Goal: Entertainment & Leisure: Consume media (video, audio)

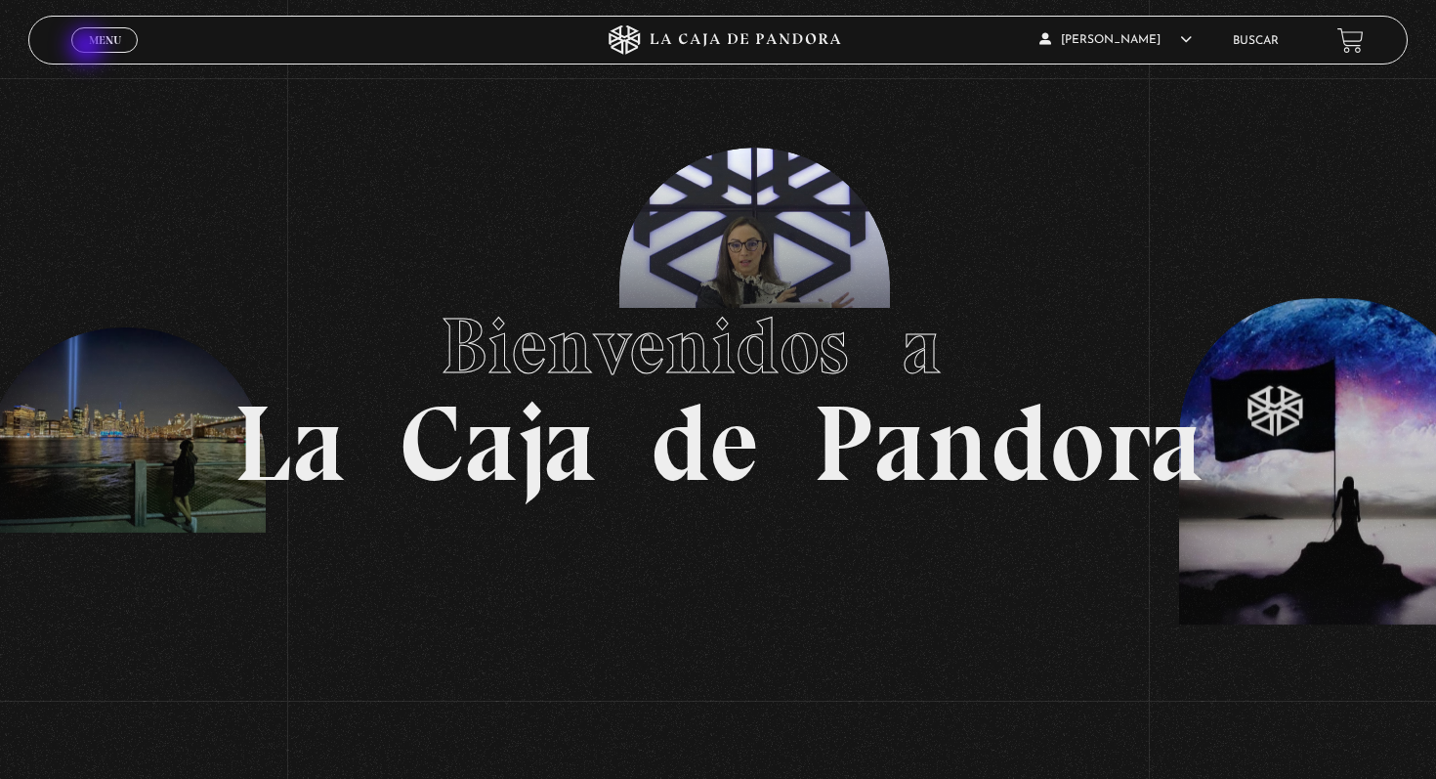
click at [100, 48] on link "Menu Cerrar" at bounding box center [104, 39] width 66 height 25
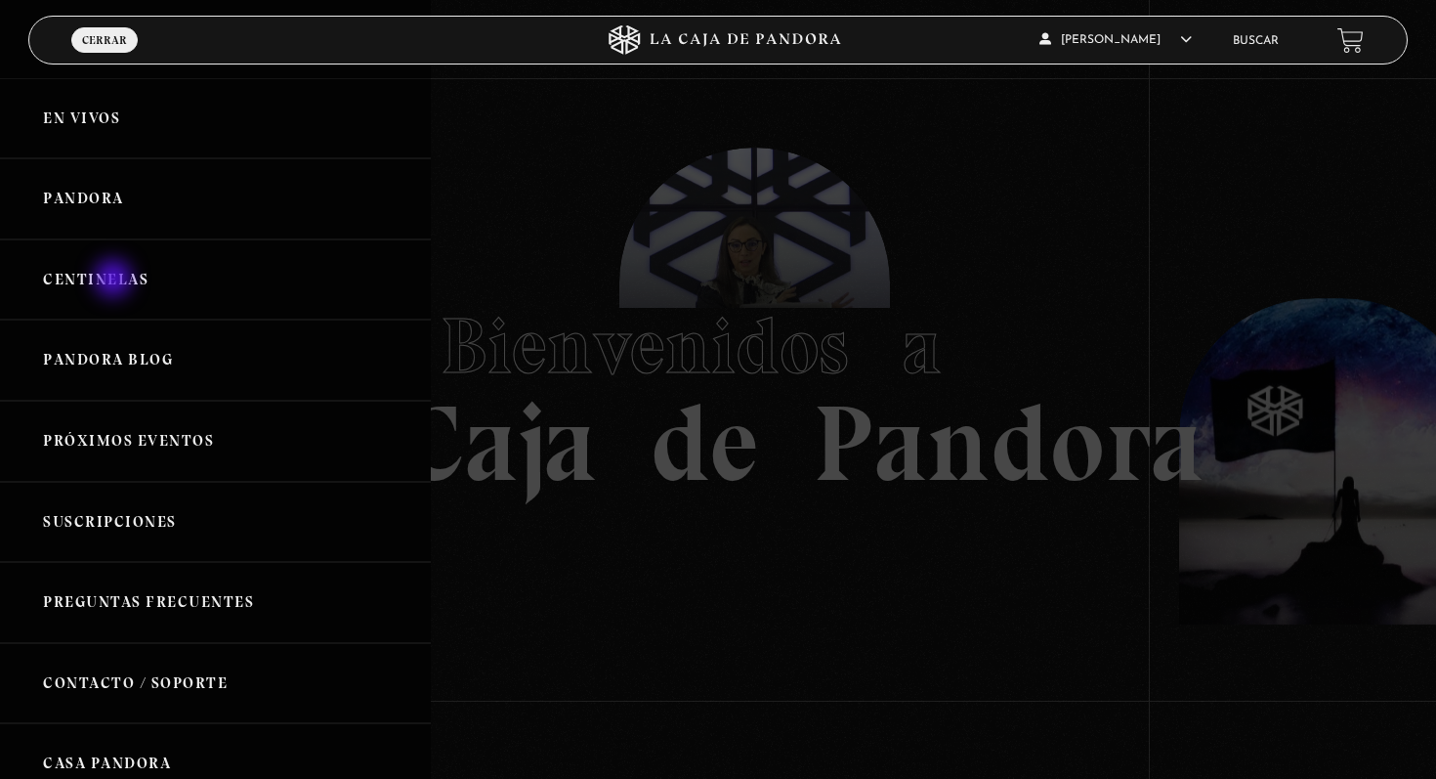
click at [115, 280] on link "Centinelas" at bounding box center [215, 279] width 431 height 81
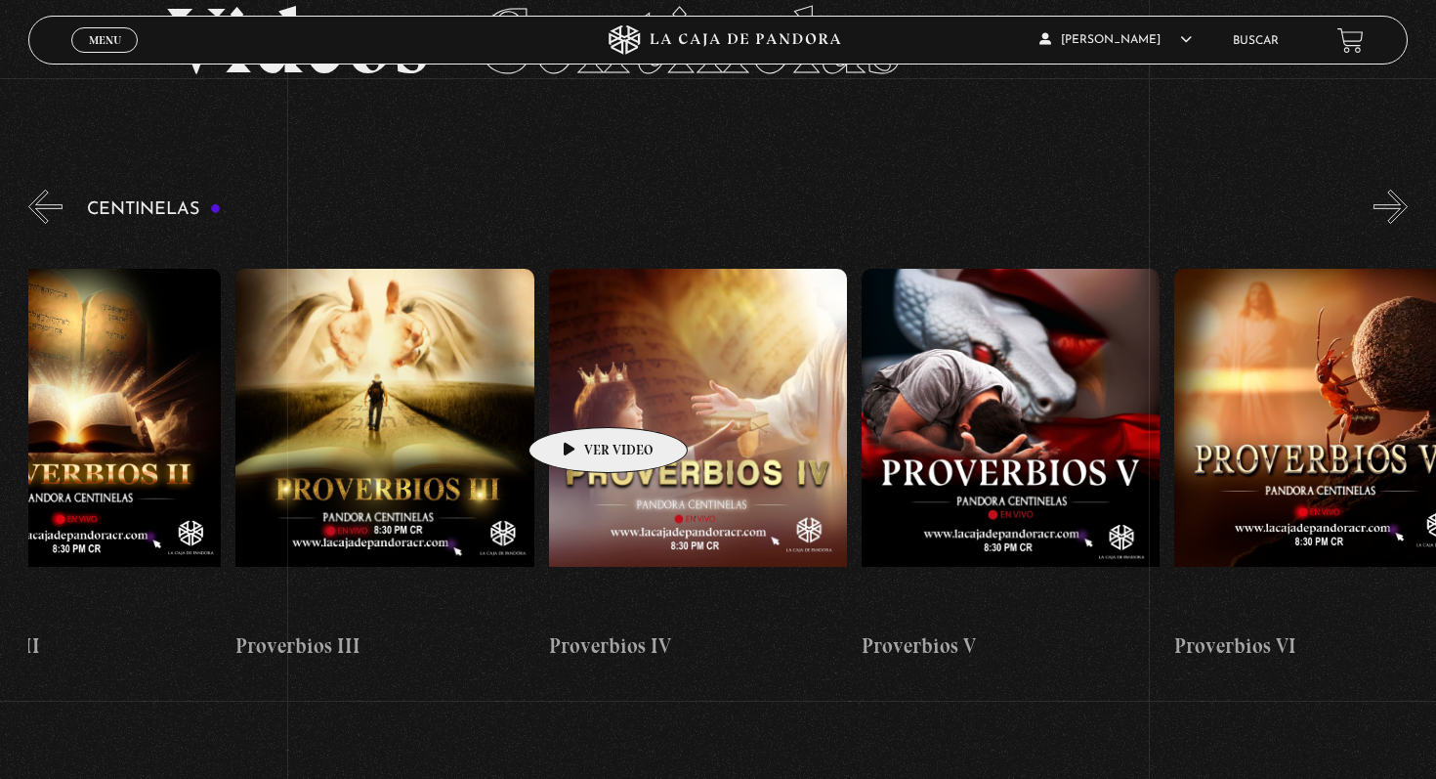
scroll to position [0, 1486]
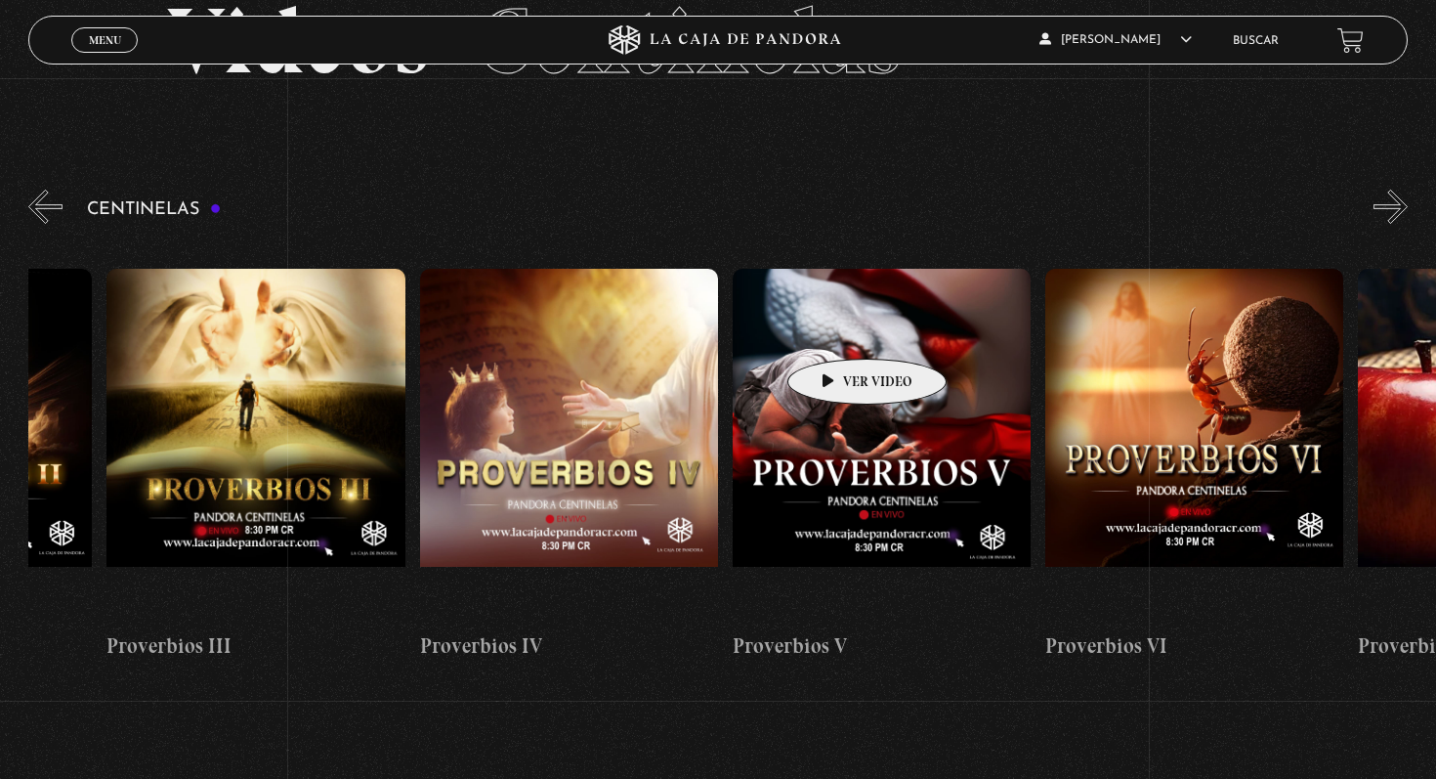
click at [836, 329] on figure at bounding box center [882, 445] width 298 height 352
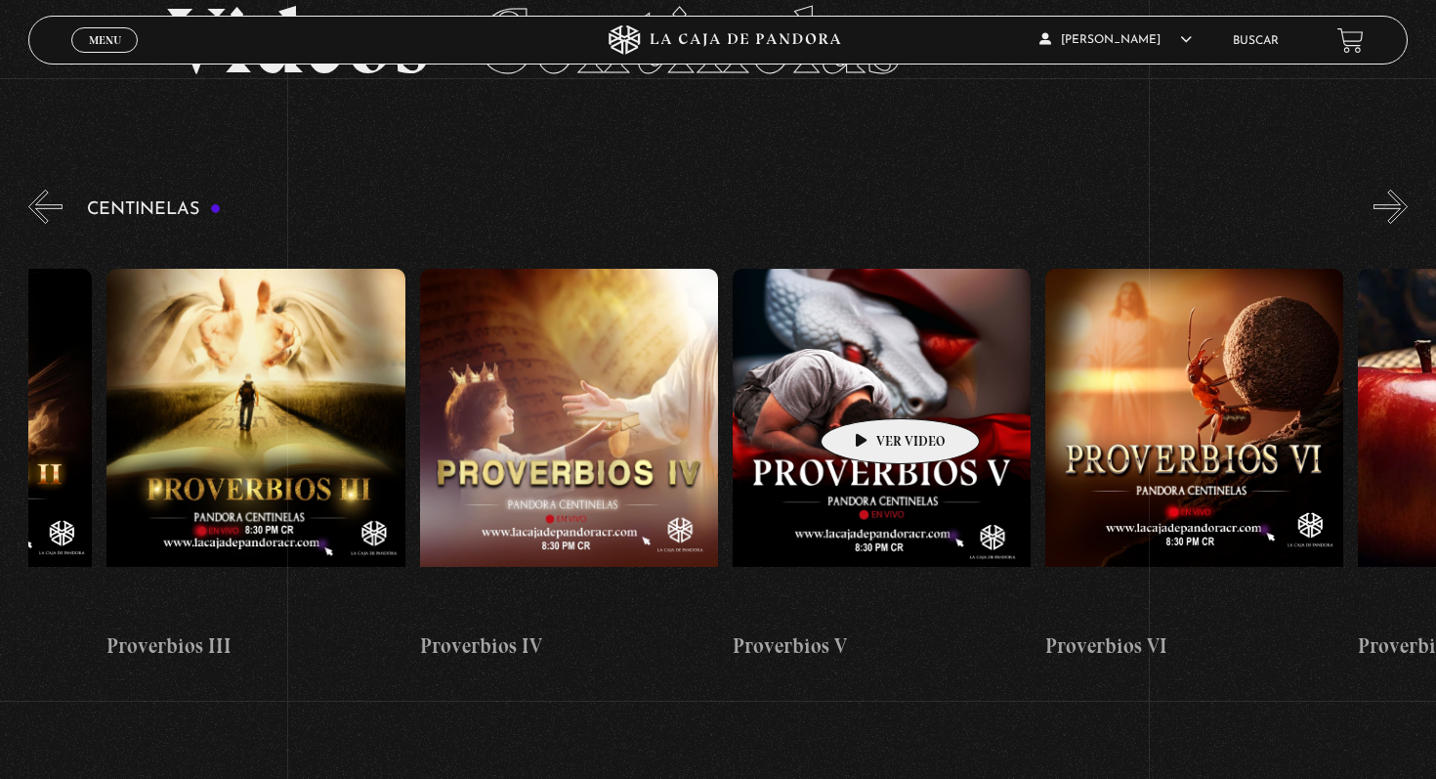
click at [870, 389] on figure at bounding box center [882, 445] width 298 height 352
